Goal: Find specific page/section: Find specific page/section

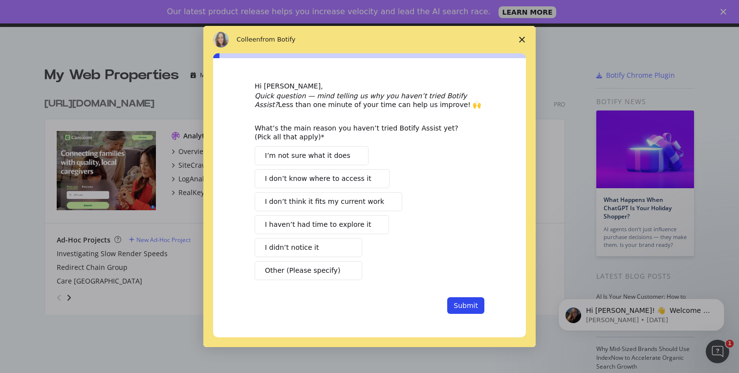
click at [524, 34] on span "Close survey" at bounding box center [521, 39] width 27 height 27
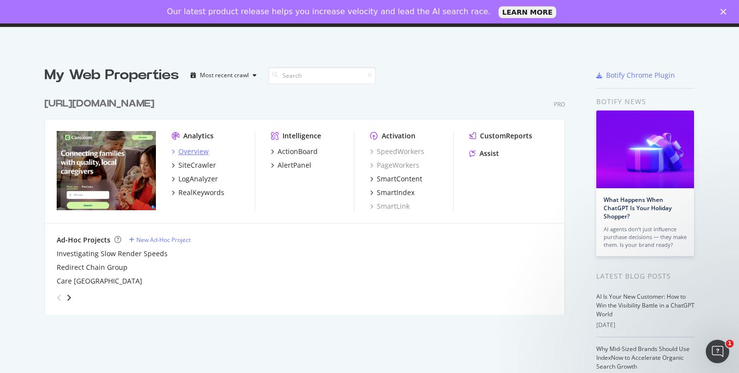
click at [191, 154] on div "Overview" at bounding box center [193, 152] width 30 height 10
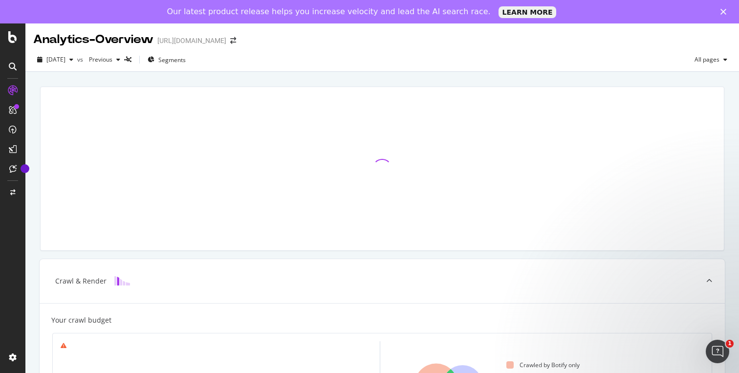
click at [724, 10] on icon "Close" at bounding box center [724, 12] width 6 height 6
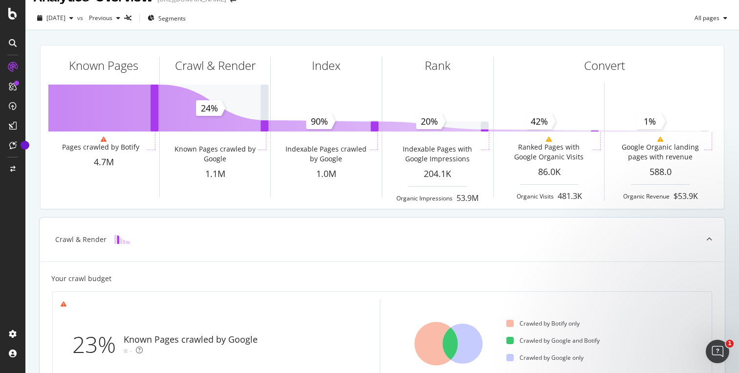
scroll to position [16, 0]
